Goal: Information Seeking & Learning: Learn about a topic

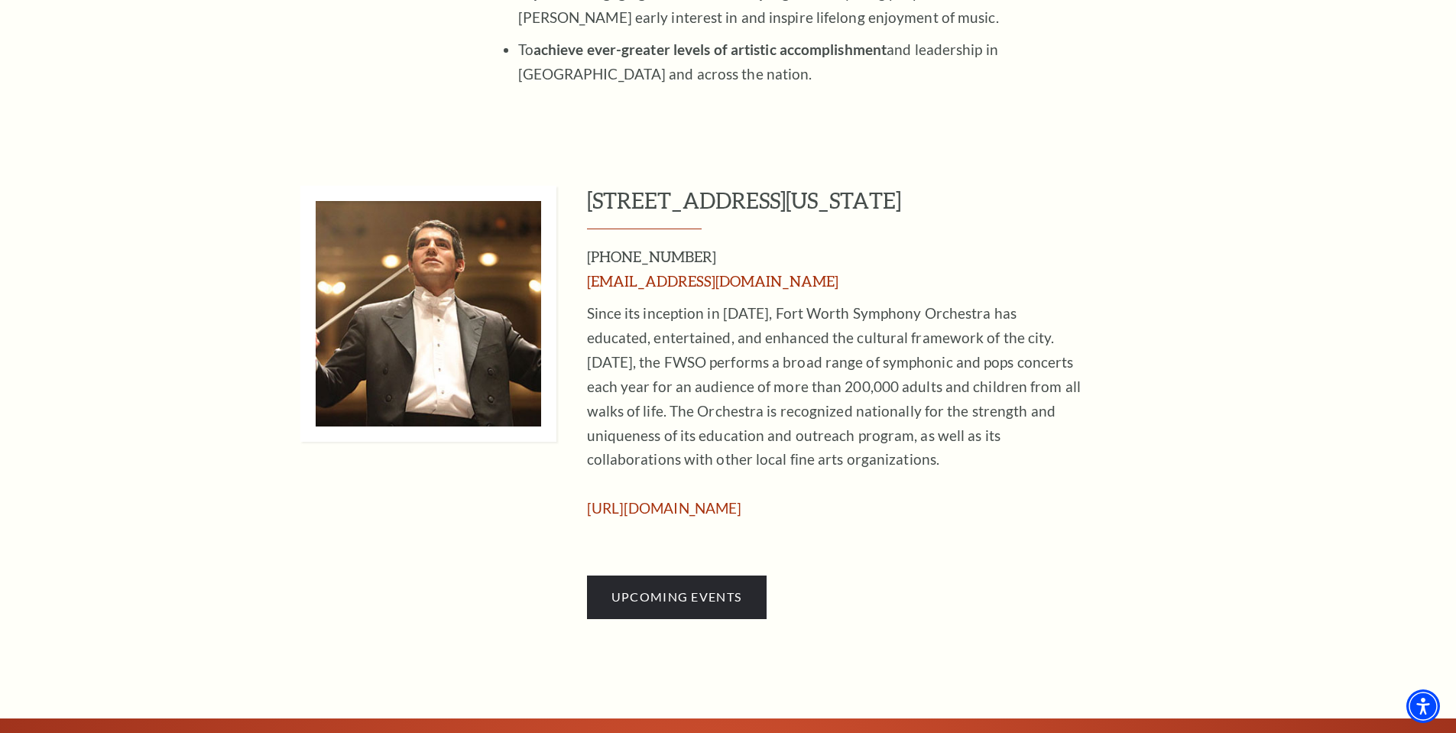
scroll to position [994, 0]
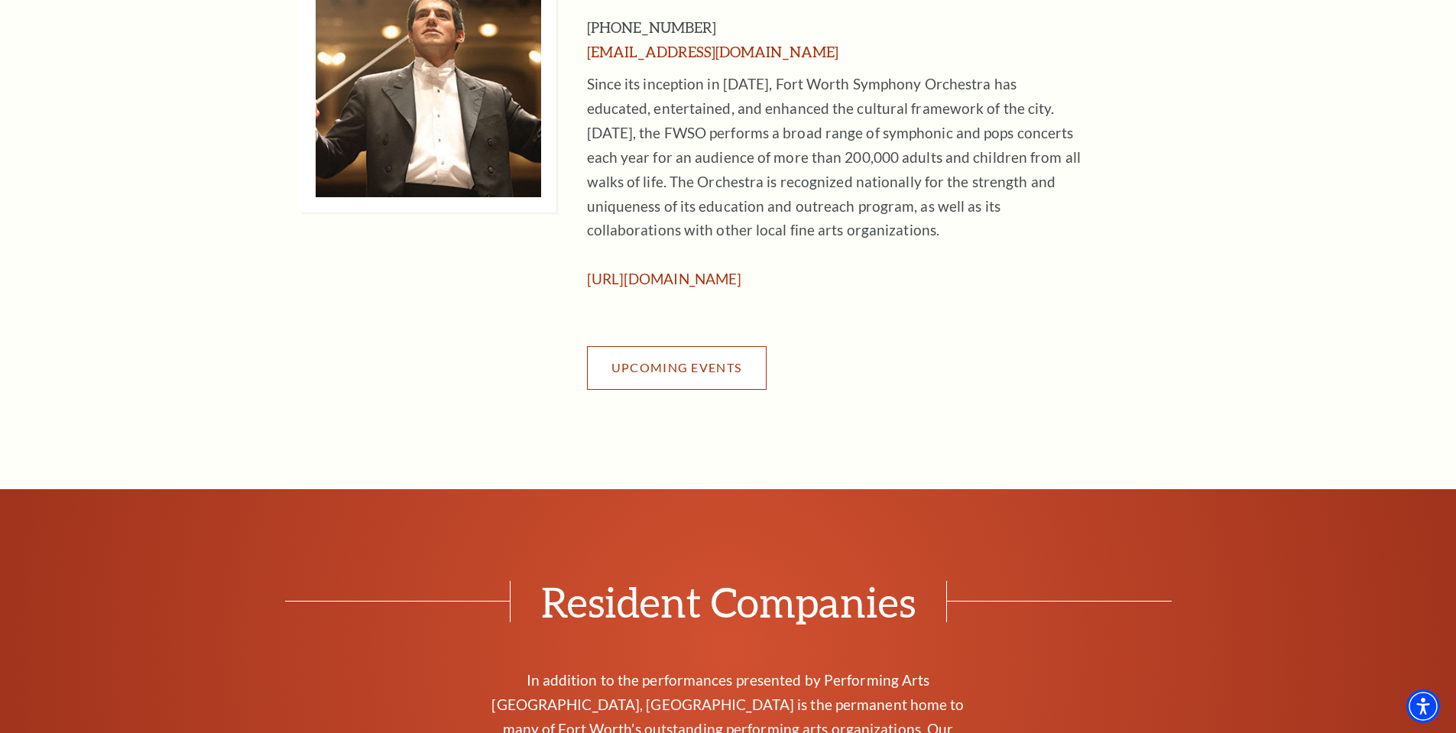
click at [708, 363] on span "Upcoming Events" at bounding box center [677, 367] width 130 height 15
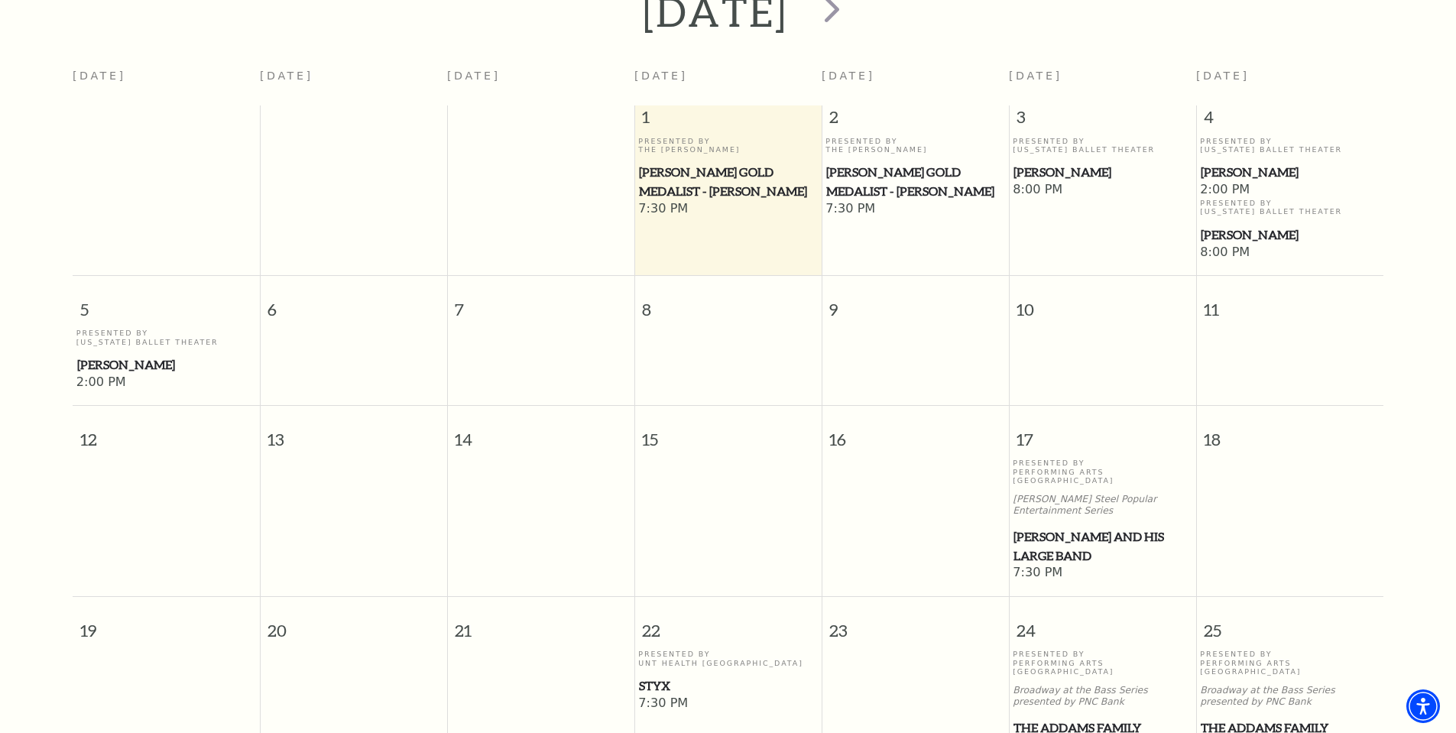
scroll to position [365, 0]
